Goal: Task Accomplishment & Management: Complete application form

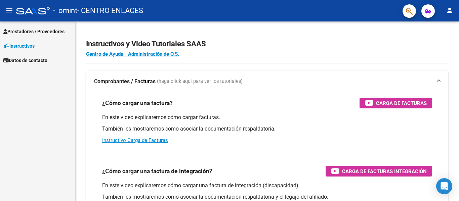
click at [51, 31] on span "Prestadores / Proveedores" at bounding box center [33, 31] width 61 height 7
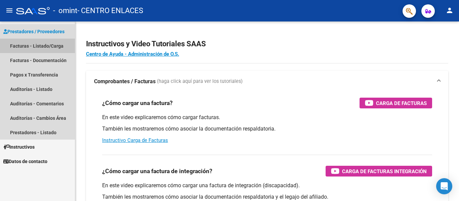
click at [28, 45] on link "Facturas - Listado/Carga" at bounding box center [37, 46] width 75 height 14
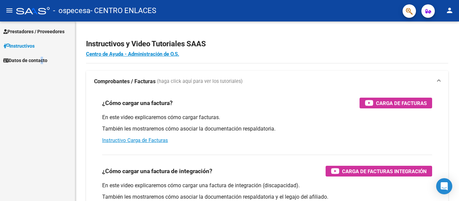
drag, startPoint x: 436, startPoint y: 1, endPoint x: 39, endPoint y: 123, distance: 415.5
click at [39, 123] on div "Prestadores / Proveedores Facturas - Listado/Carga Facturas - Documentación Pag…" at bounding box center [37, 111] width 75 height 180
click at [48, 31] on span "Prestadores / Proveedores" at bounding box center [33, 31] width 61 height 7
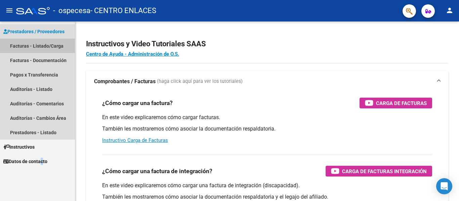
click at [49, 46] on link "Facturas - Listado/Carga" at bounding box center [37, 46] width 75 height 14
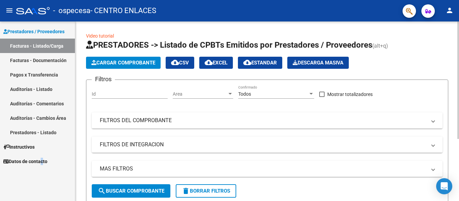
click at [129, 63] on span "Cargar Comprobante" at bounding box center [123, 63] width 64 height 6
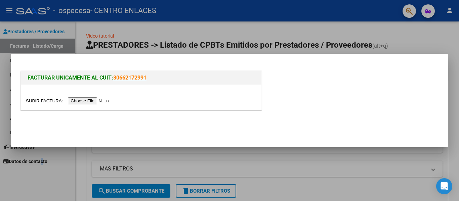
click at [97, 100] on input "file" at bounding box center [68, 100] width 85 height 7
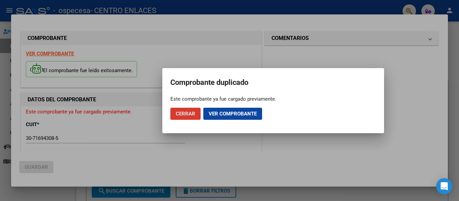
click at [236, 113] on span "Ver comprobante" at bounding box center [232, 114] width 48 height 6
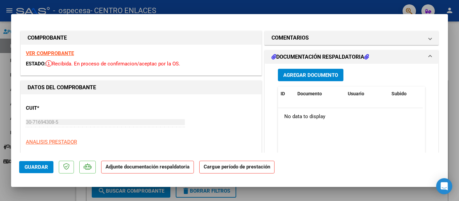
click at [40, 166] on span "Guardar" at bounding box center [37, 167] width 24 height 6
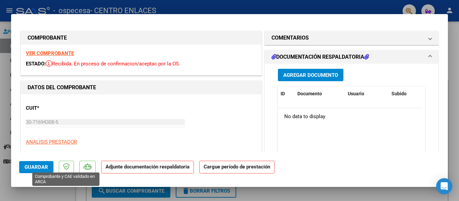
click at [66, 167] on icon at bounding box center [66, 166] width 6 height 7
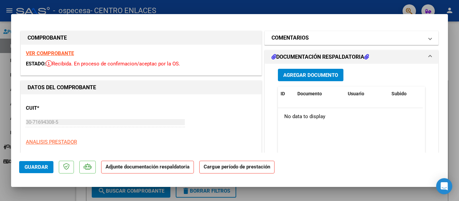
click at [393, 39] on mat-panel-title "COMENTARIOS" at bounding box center [347, 38] width 152 height 8
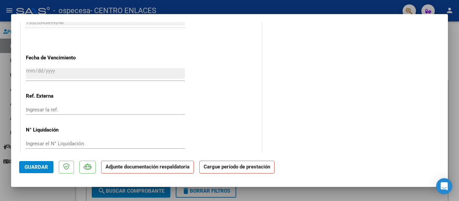
scroll to position [446, 0]
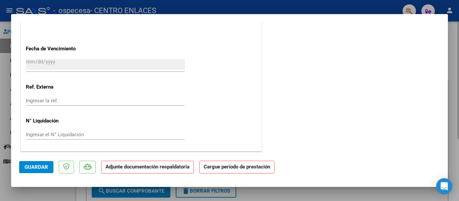
type input "$ 0,00"
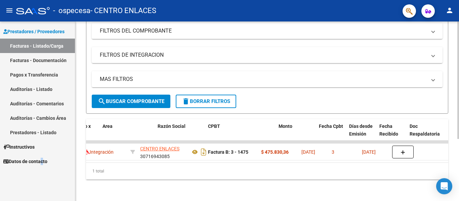
scroll to position [0, 0]
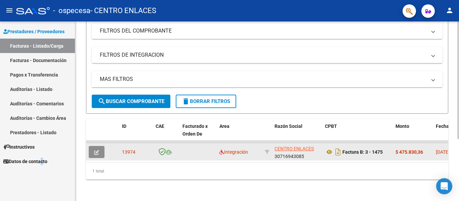
click at [97, 150] on icon "button" at bounding box center [96, 152] width 5 height 5
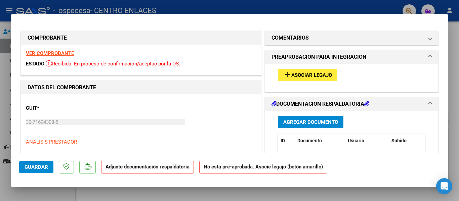
click at [318, 71] on button "add Asociar Legajo" at bounding box center [307, 75] width 59 height 12
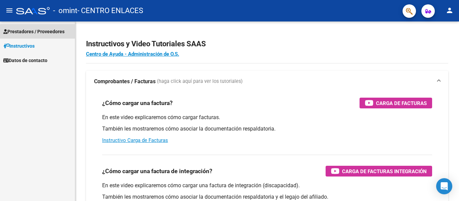
click at [43, 32] on span "Prestadores / Proveedores" at bounding box center [33, 31] width 61 height 7
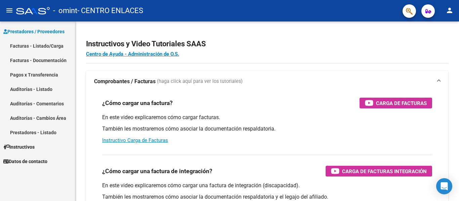
click at [45, 47] on link "Facturas - Listado/Carga" at bounding box center [37, 46] width 75 height 14
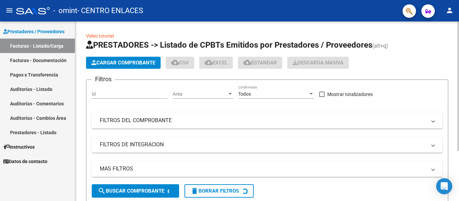
click at [136, 64] on span "Cargar Comprobante" at bounding box center [123, 63] width 64 height 6
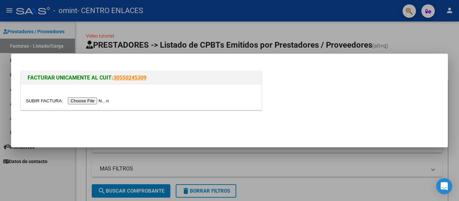
click at [75, 101] on input "file" at bounding box center [68, 100] width 85 height 7
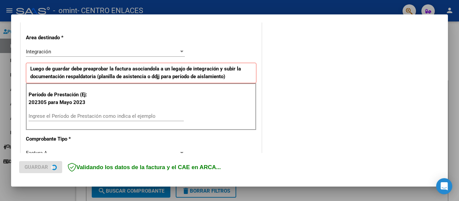
scroll to position [168, 0]
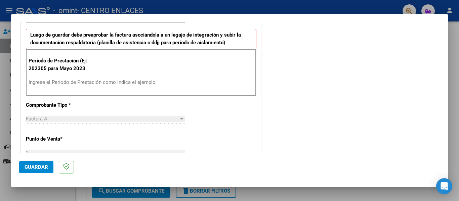
click at [104, 80] on input "Ingrese el Período de Prestación como indica el ejemplo" at bounding box center [106, 82] width 155 height 6
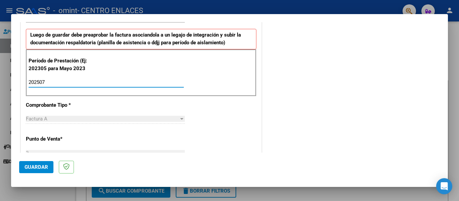
type input "202507"
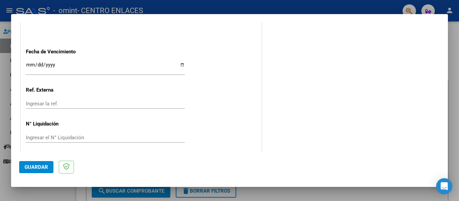
scroll to position [448, 0]
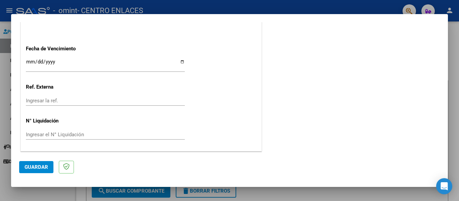
click at [27, 63] on input "Ingresar la fecha" at bounding box center [105, 64] width 159 height 11
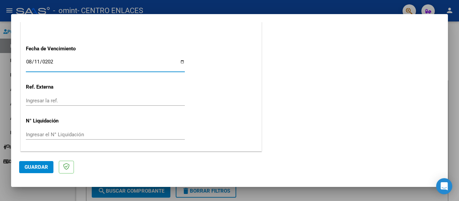
type input "[DATE]"
click at [38, 169] on span "Guardar" at bounding box center [37, 167] width 24 height 6
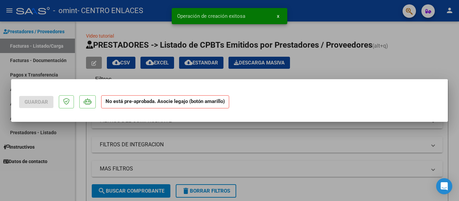
scroll to position [0, 0]
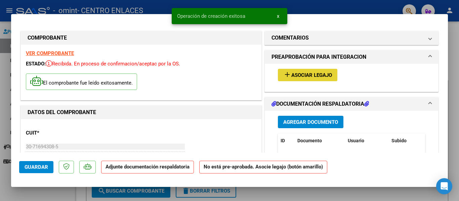
click at [301, 74] on span "Asociar Legajo" at bounding box center [311, 75] width 41 height 6
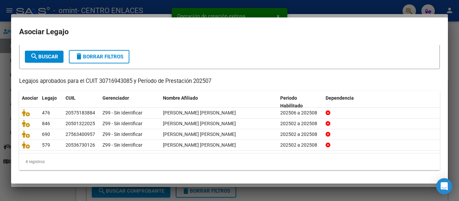
scroll to position [35, 0]
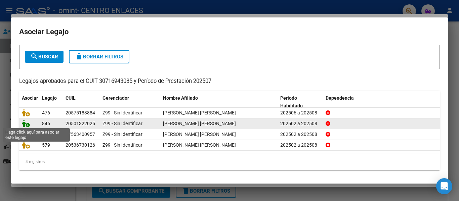
click at [25, 124] on icon at bounding box center [26, 123] width 8 height 7
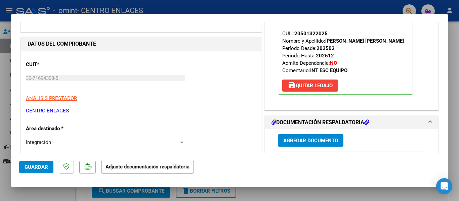
scroll to position [67, 0]
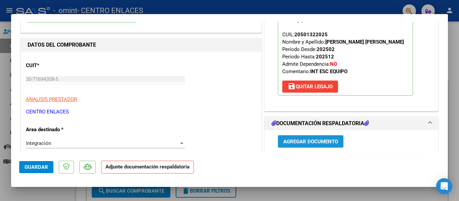
click at [313, 141] on span "Agregar Documento" at bounding box center [310, 142] width 55 height 6
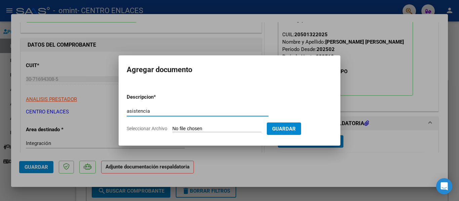
type input "asistencia"
click at [247, 129] on input "Seleccionar Archivo" at bounding box center [216, 129] width 89 height 6
type input "C:\fakepath\07-2025-ASISTENCIA-DIAZ_-ALEJANDRO_DAMIAN.pdf"
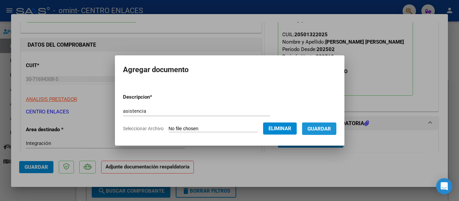
click at [330, 133] on button "Guardar" at bounding box center [319, 129] width 34 height 12
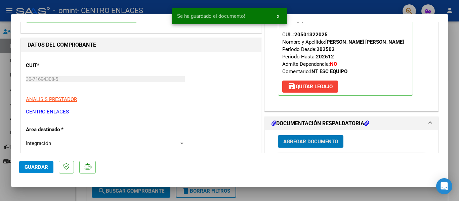
click at [453, 46] on div at bounding box center [229, 100] width 459 height 201
type input "$ 0,00"
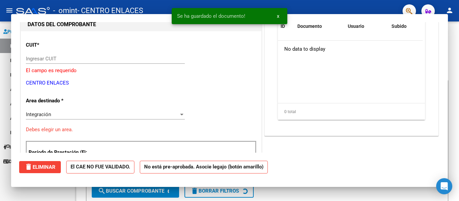
scroll to position [72, 0]
